Goal: Browse casually

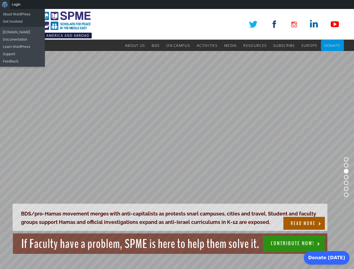
click at [177, 139] on rs-slide "BDS/pro-Hamas movement merges with anti-capitalists as protests snarl campuses,…" at bounding box center [177, 177] width 354 height 252
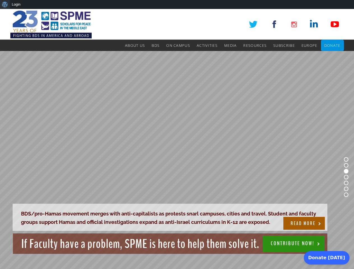
click at [177, 4] on div "About WordPress About WordPress Get Involved [DOMAIN_NAME] Documentation Learn …" at bounding box center [177, 4] width 354 height 9
click at [177, 139] on rs-slide "BDS/pro-Hamas movement merges with anti-capitalists as protests snarl campuses,…" at bounding box center [177, 177] width 354 height 252
click at [177, 160] on rs-slide "BDS/pro-Hamas movement merges with anti-capitalists as protests snarl campuses,…" at bounding box center [177, 177] width 354 height 252
click at [346, 160] on rs-bullet at bounding box center [346, 159] width 4 height 4
click at [346, 166] on rs-bullet at bounding box center [346, 165] width 4 height 4
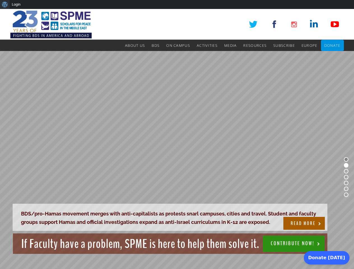
click at [346, 171] on rs-bullet at bounding box center [346, 171] width 4 height 4
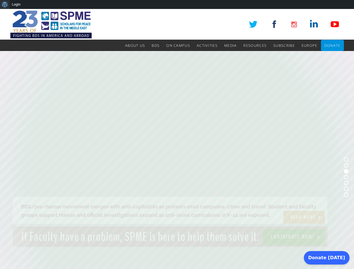
click at [346, 177] on rs-bullet at bounding box center [346, 177] width 4 height 4
click at [346, 183] on rs-bullet at bounding box center [346, 183] width 4 height 4
